Goal: Information Seeking & Learning: Learn about a topic

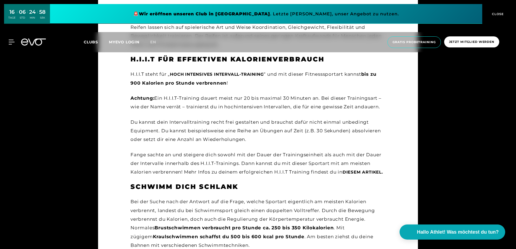
click at [498, 12] on span "CLOSE" at bounding box center [496, 14] width 13 height 5
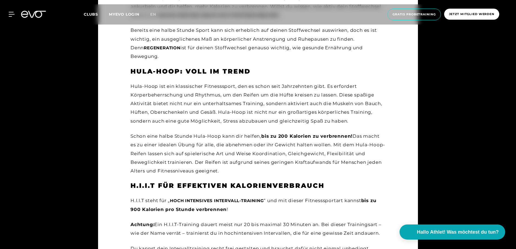
scroll to position [492, 0]
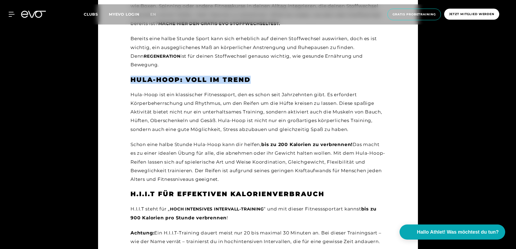
drag, startPoint x: 254, startPoint y: 67, endPoint x: 110, endPoint y: 73, distance: 143.7
click at [177, 160] on div "Schon eine halbe Stunde Hula-Hoop kann dir helfen, bis zu 200 Kalorien zu verbr…" at bounding box center [257, 161] width 255 height 43
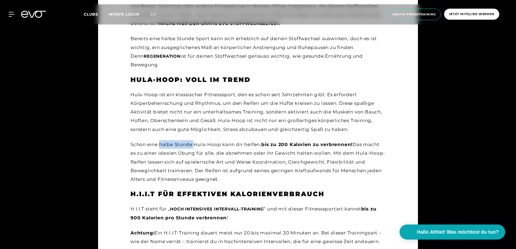
drag, startPoint x: 159, startPoint y: 137, endPoint x: 195, endPoint y: 131, distance: 37.0
click at [195, 131] on div "Hula-Hoop: Voll im Trend Hula-Hoop ist ein klassischer Fitnesssport, den es sch…" at bounding box center [257, 130] width 255 height 108
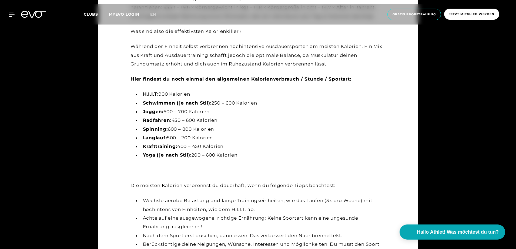
scroll to position [1734, 0]
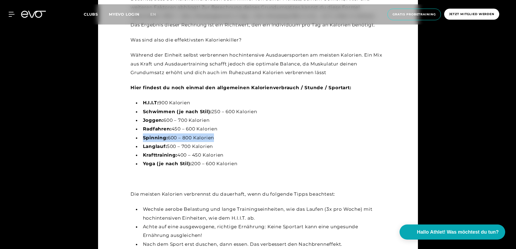
drag, startPoint x: 215, startPoint y: 138, endPoint x: 143, endPoint y: 136, distance: 71.8
click at [143, 136] on li "Spinning: 600 – 800 Kalorien" at bounding box center [262, 138] width 245 height 9
click at [151, 162] on strong "Yoga (je nach Stil):" at bounding box center [167, 163] width 49 height 5
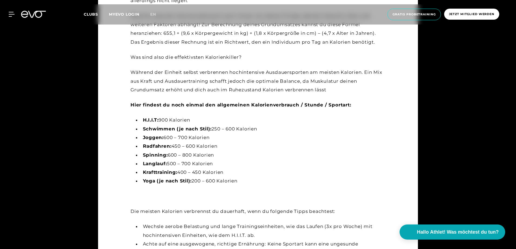
scroll to position [1707, 0]
